Goal: Task Accomplishment & Management: Use online tool/utility

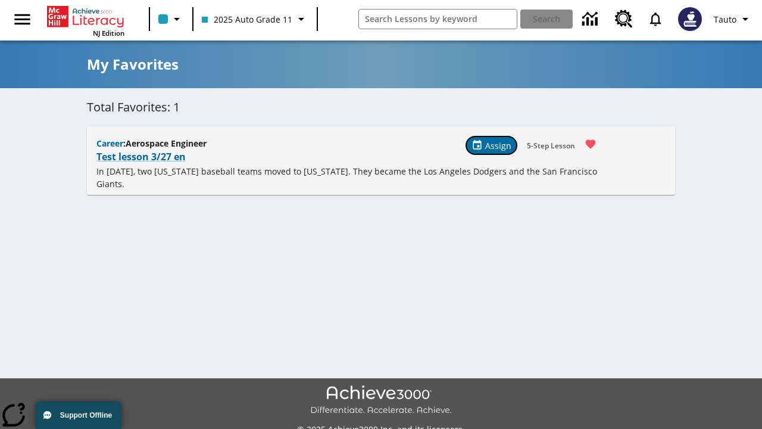
click at [492, 145] on span "Assign" at bounding box center [498, 145] width 26 height 12
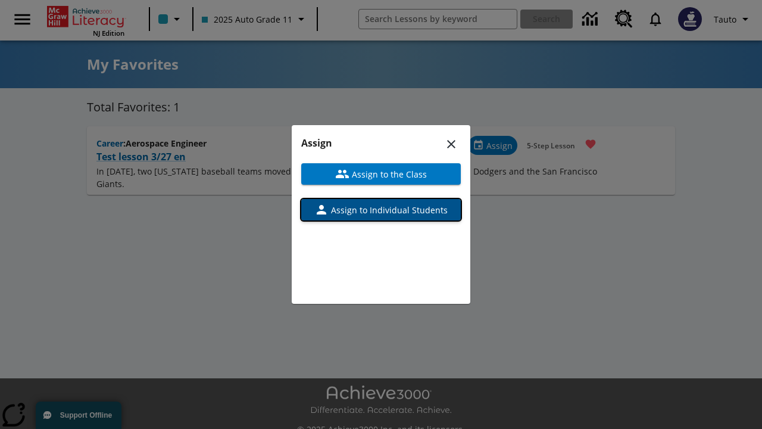
click at [381, 210] on span "Assign to Individual Students" at bounding box center [388, 210] width 119 height 12
